Goal: Task Accomplishment & Management: Use online tool/utility

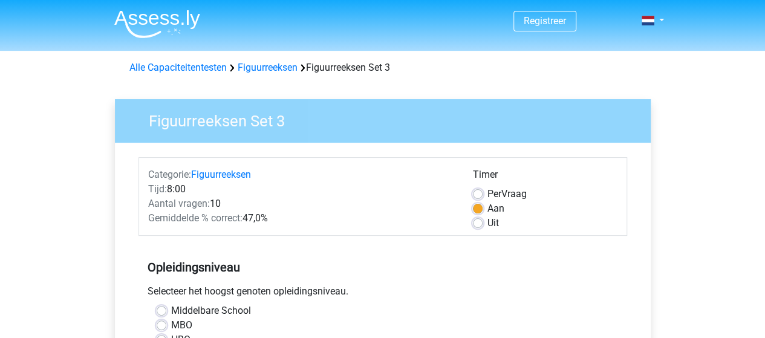
click at [488, 226] on label "Uit" at bounding box center [493, 223] width 11 height 15
click at [479, 226] on input "Uit" at bounding box center [478, 222] width 10 height 12
radio input "true"
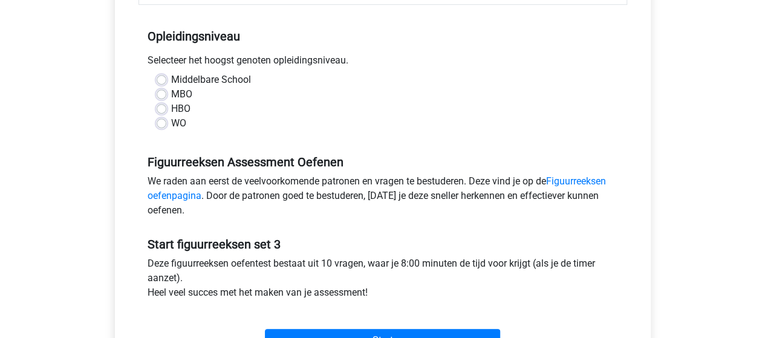
scroll to position [235, 0]
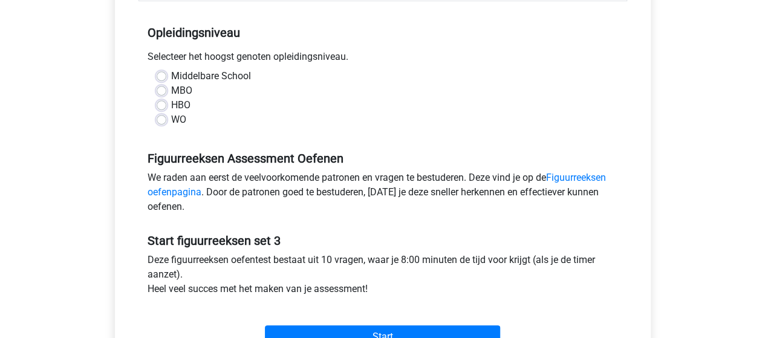
click at [237, 75] on label "Middelbare School" at bounding box center [211, 76] width 80 height 15
click at [166, 75] on input "Middelbare School" at bounding box center [162, 75] width 10 height 12
radio input "true"
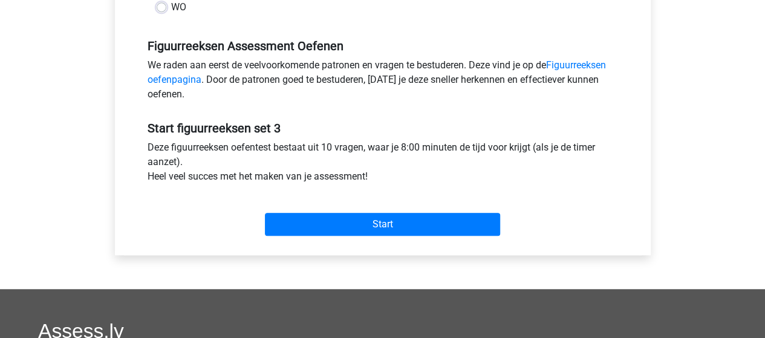
scroll to position [361, 0]
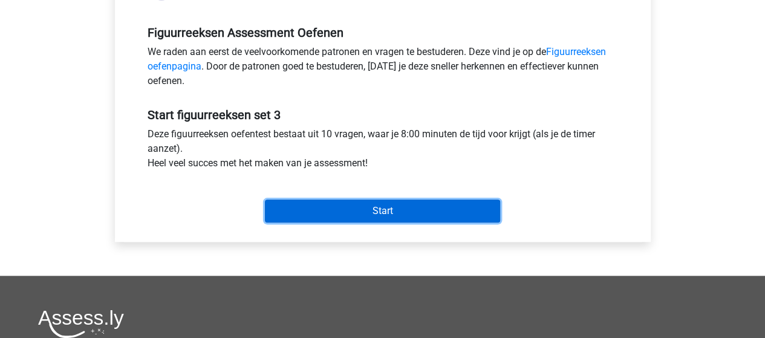
click at [473, 202] on input "Start" at bounding box center [382, 211] width 235 height 23
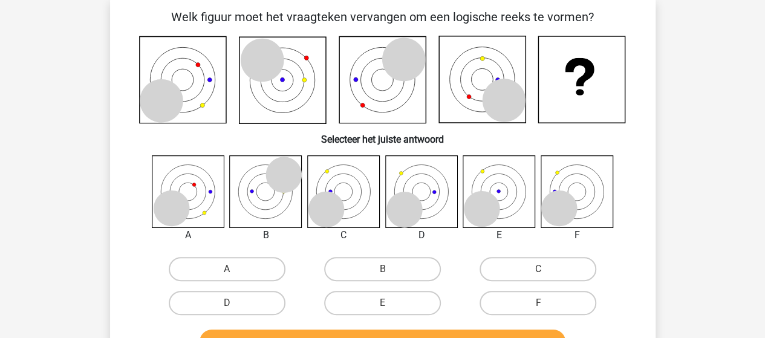
scroll to position [62, 0]
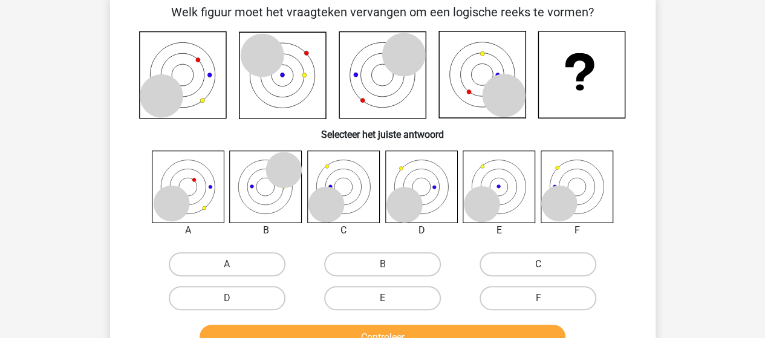
click at [531, 262] on label "C" at bounding box center [538, 264] width 117 height 24
click at [539, 264] on input "C" at bounding box center [543, 268] width 8 height 8
radio input "true"
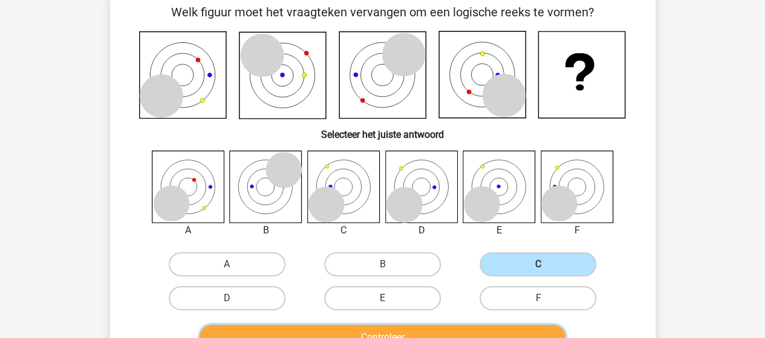
click at [365, 330] on button "Controleer" at bounding box center [383, 337] width 366 height 25
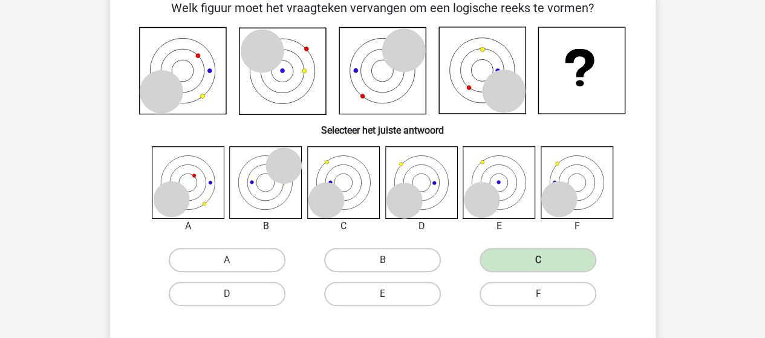
scroll to position [80, 0]
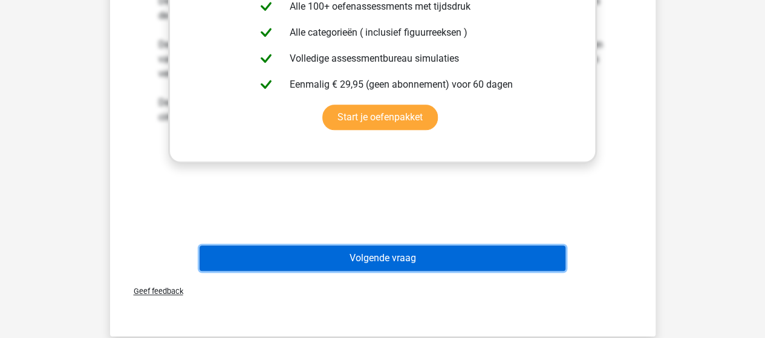
click at [496, 259] on button "Volgende vraag" at bounding box center [383, 258] width 366 height 25
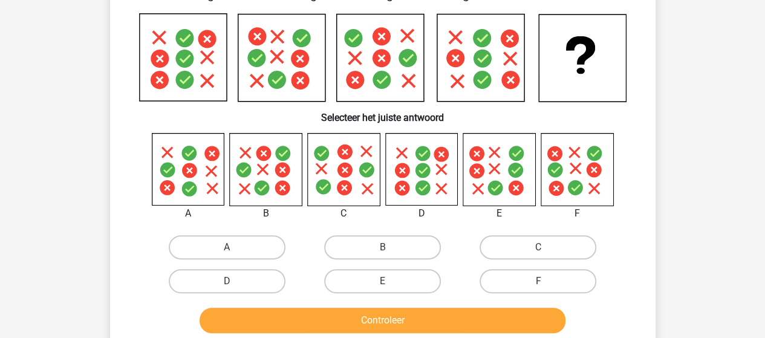
scroll to position [56, 0]
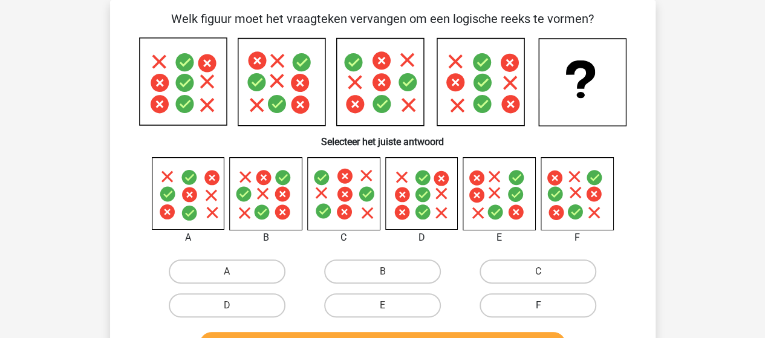
click at [511, 302] on label "F" at bounding box center [538, 305] width 117 height 24
click at [539, 306] on input "F" at bounding box center [543, 310] width 8 height 8
radio input "true"
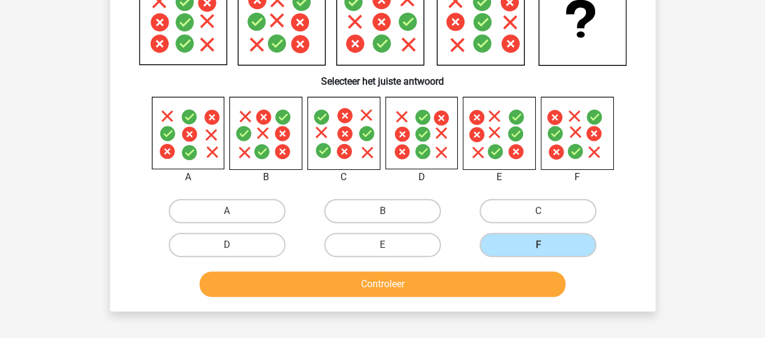
scroll to position [118, 0]
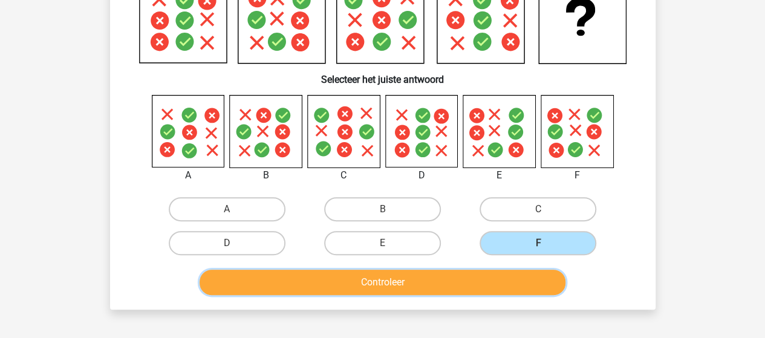
click at [295, 275] on button "Controleer" at bounding box center [383, 282] width 366 height 25
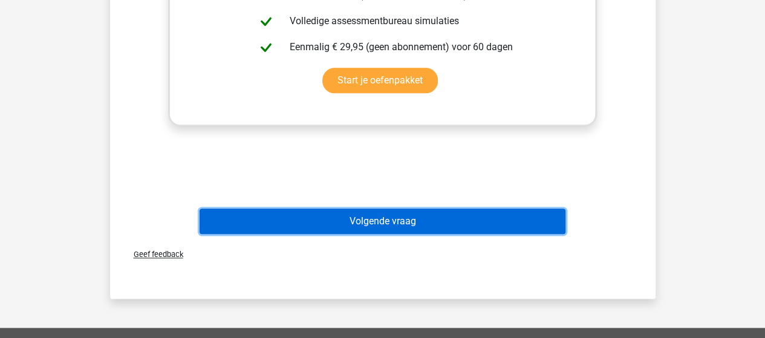
click at [503, 220] on button "Volgende vraag" at bounding box center [383, 221] width 366 height 25
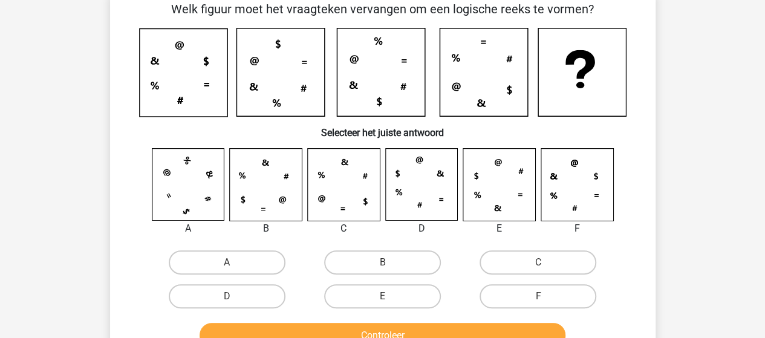
scroll to position [56, 0]
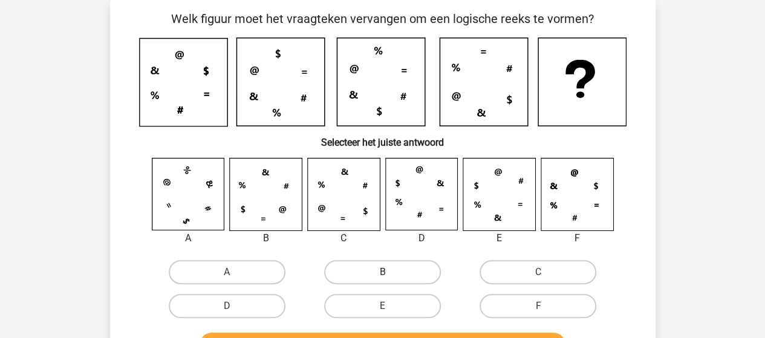
click at [378, 280] on label "B" at bounding box center [382, 272] width 117 height 24
click at [382, 280] on input "B" at bounding box center [386, 276] width 8 height 8
radio input "true"
click at [541, 272] on input "C" at bounding box center [543, 276] width 8 height 8
radio input "true"
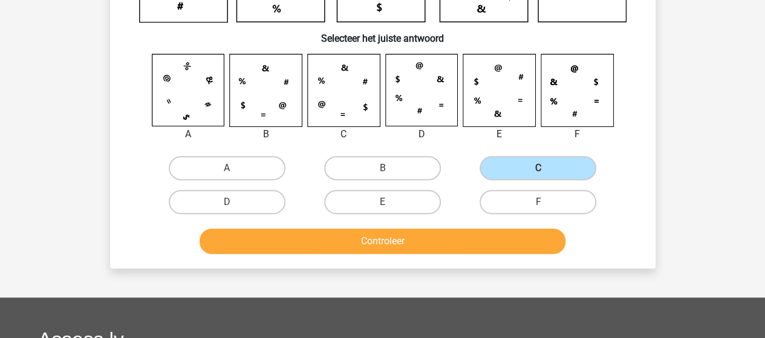
scroll to position [162, 0]
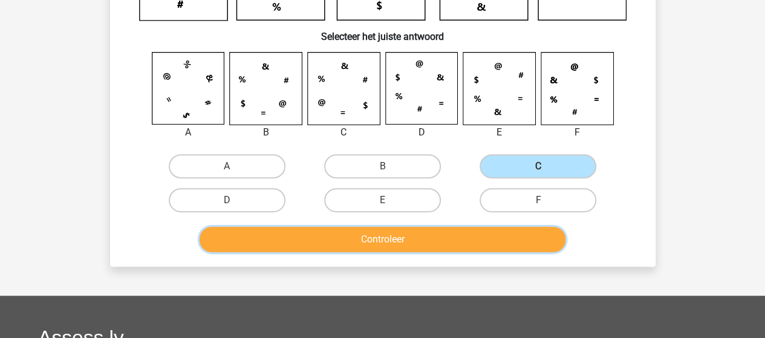
click at [418, 236] on button "Controleer" at bounding box center [383, 239] width 366 height 25
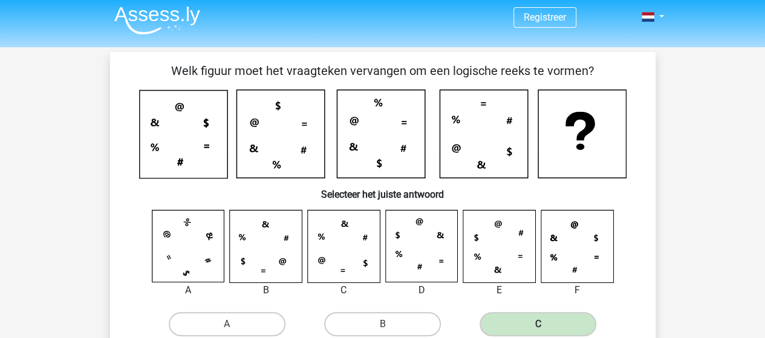
scroll to position [1, 0]
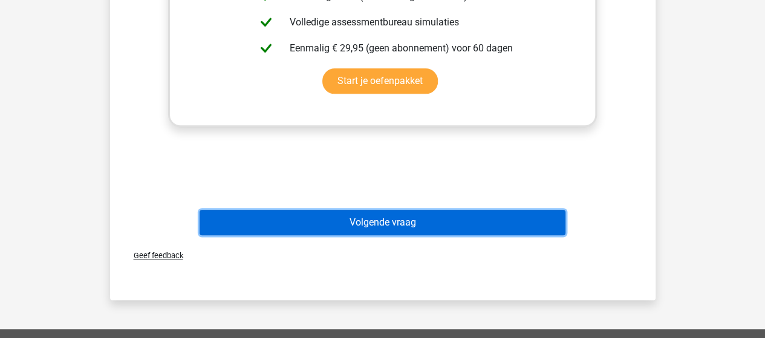
click at [244, 216] on button "Volgende vraag" at bounding box center [383, 222] width 366 height 25
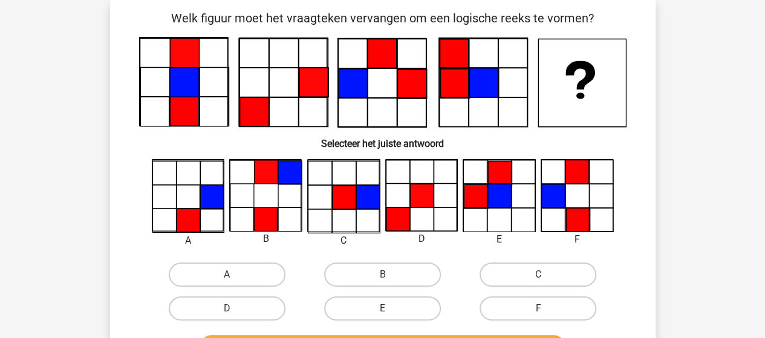
scroll to position [56, 0]
